Goal: Check status: Check status

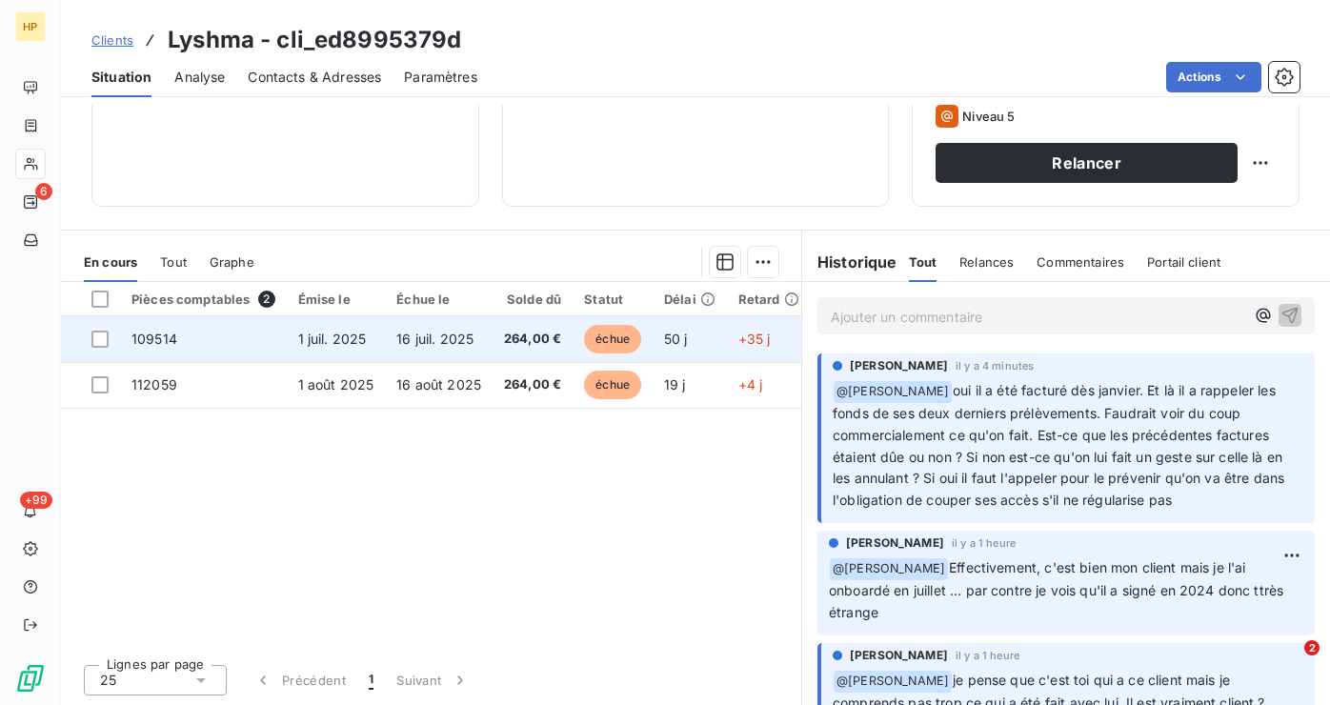
click at [508, 339] on span "264,00 €" at bounding box center [532, 339] width 57 height 19
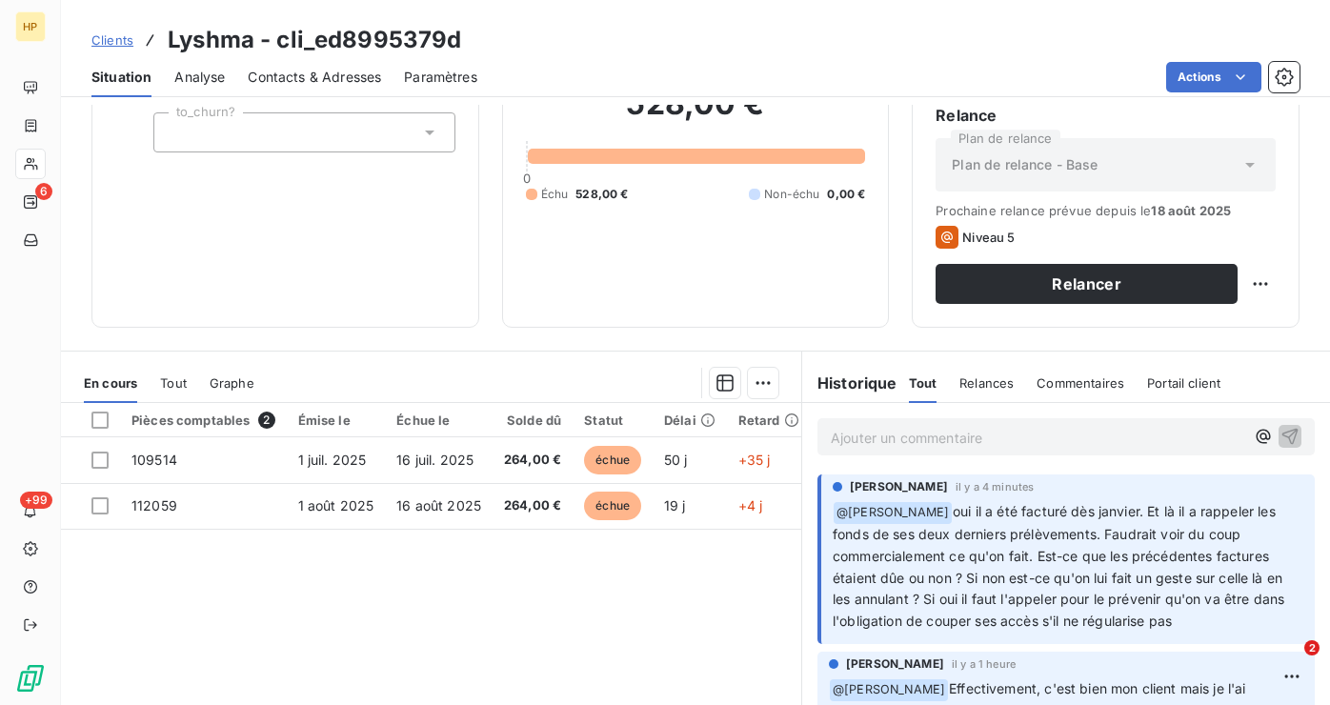
scroll to position [178, 0]
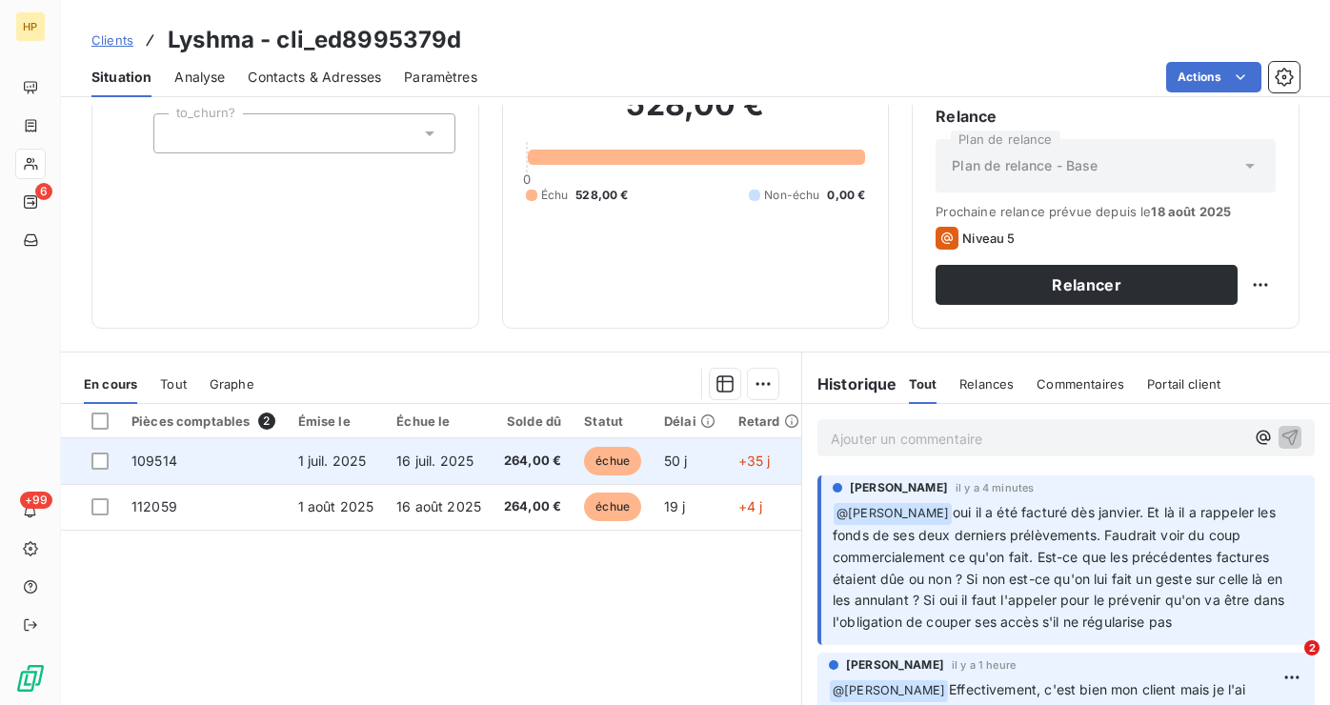
click at [408, 458] on span "16 juil. 2025" at bounding box center [434, 461] width 77 height 16
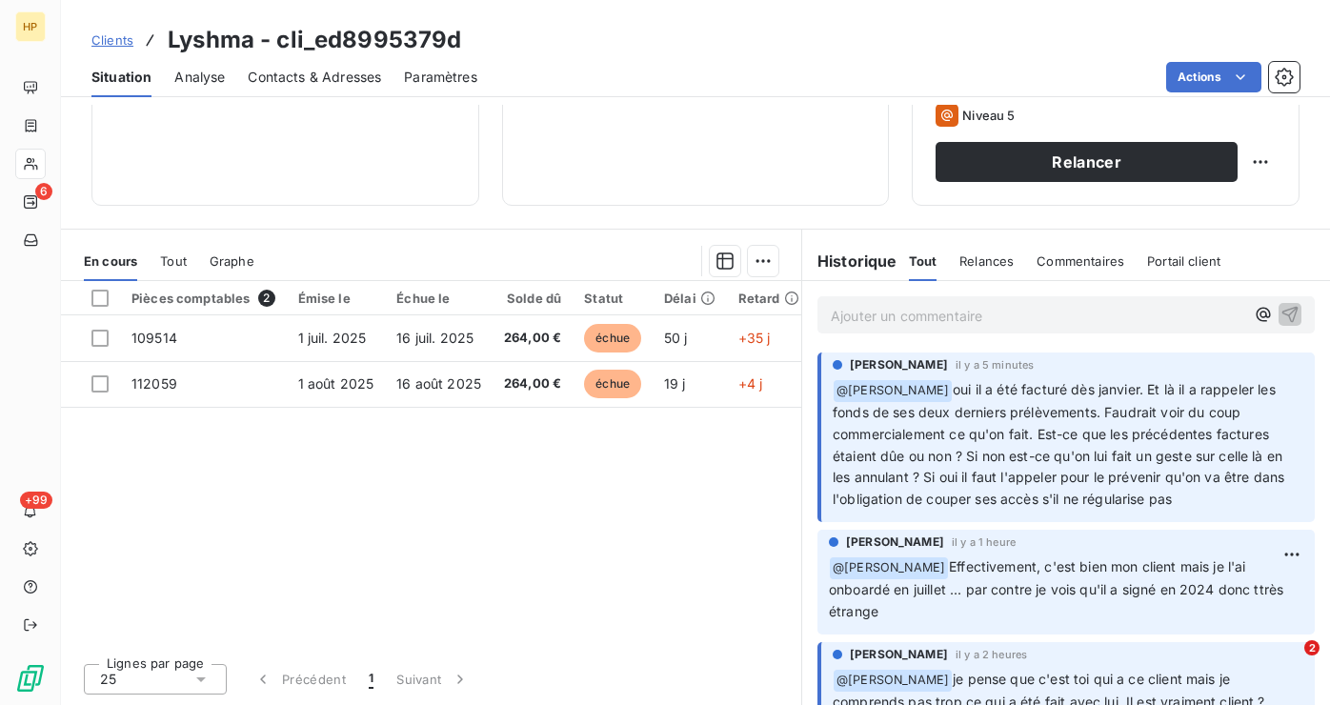
click at [963, 311] on p "Ajouter un commentaire ﻿" at bounding box center [1037, 316] width 413 height 24
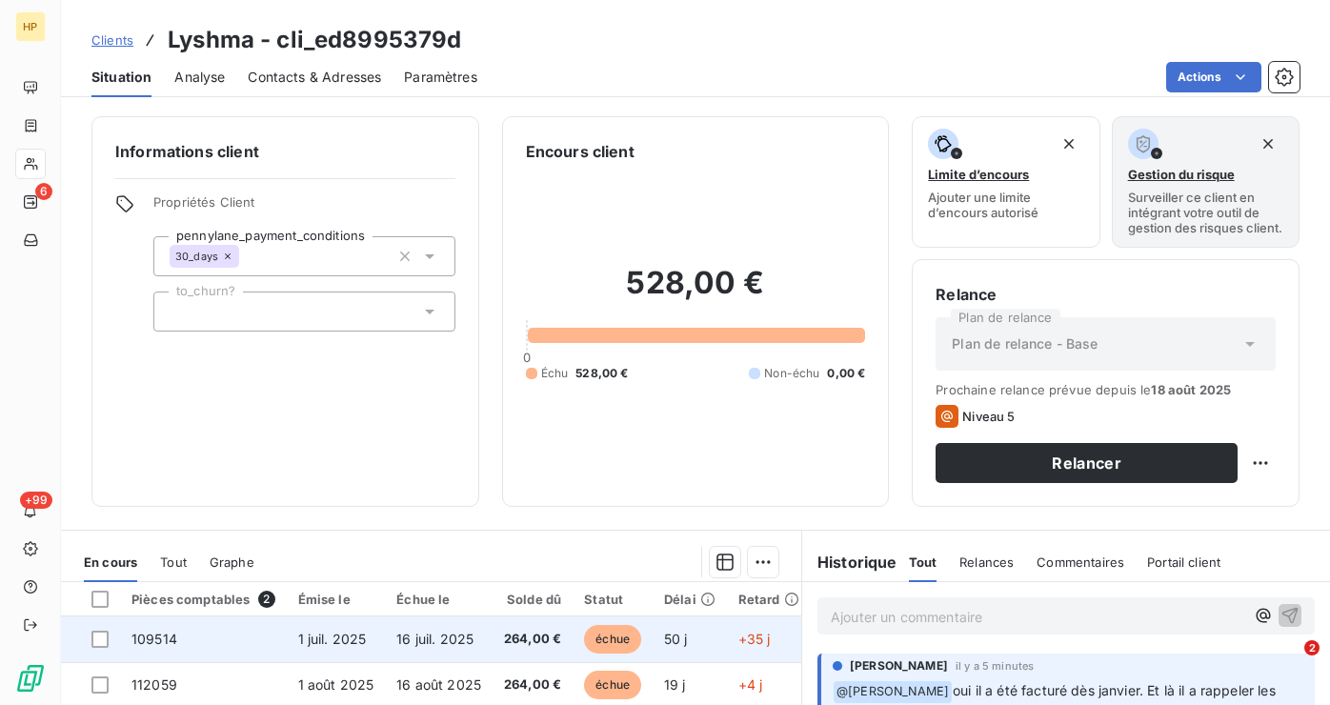
click at [481, 651] on td "16 juil. 2025" at bounding box center [439, 639] width 108 height 46
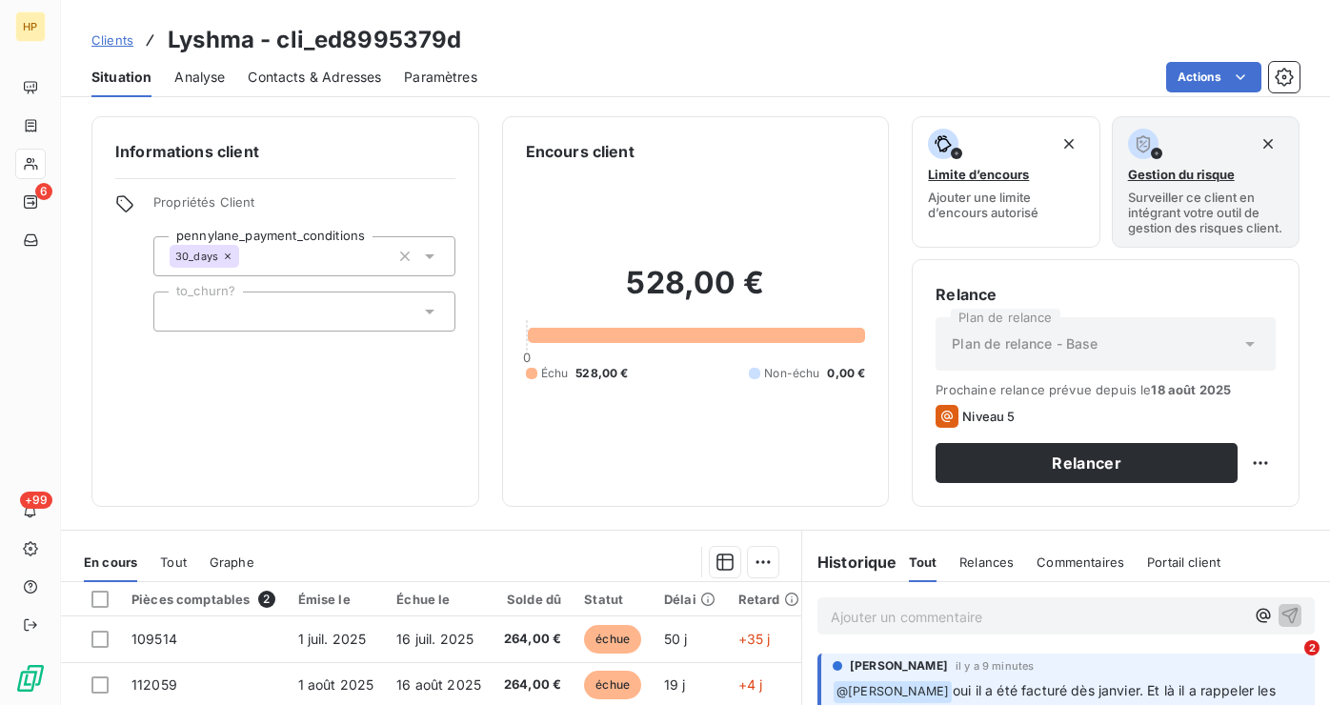
click at [979, 608] on p "Ajouter un commentaire ﻿" at bounding box center [1037, 617] width 413 height 24
